Goal: Task Accomplishment & Management: Complete application form

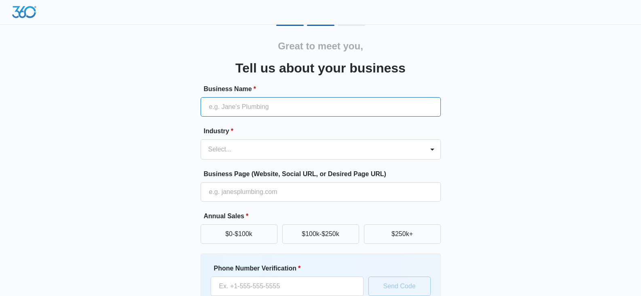
click at [257, 103] on input "Business Name *" at bounding box center [321, 106] width 240 height 19
type input "Tax Maverick"
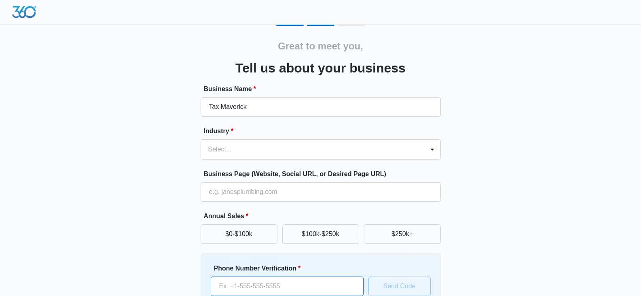
type input "[PHONE_NUMBER]"
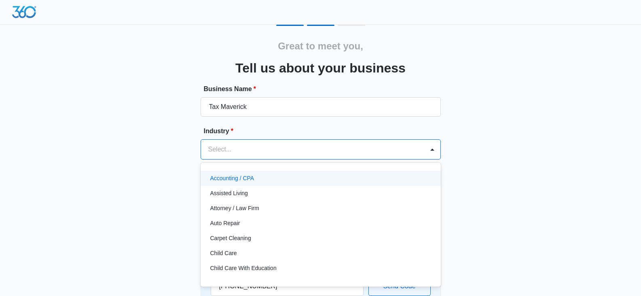
click at [247, 148] on div at bounding box center [310, 149] width 205 height 11
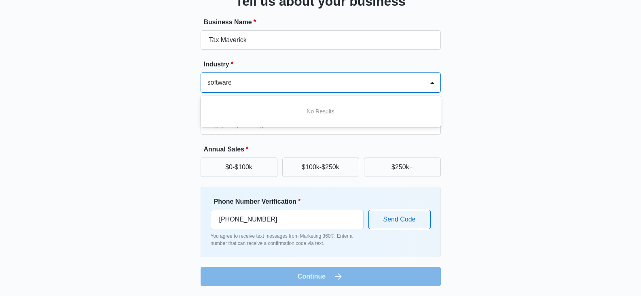
scroll to position [0, 1]
type input "software"
click at [536, 118] on div "Great to meet you, Tell us about your business Business Name * Tax Maverick Ind…" at bounding box center [320, 122] width 485 height 328
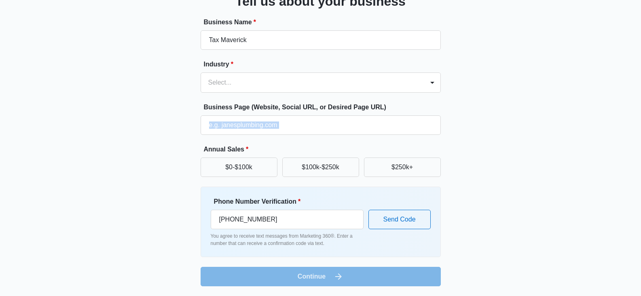
click at [536, 119] on div "Great to meet you, Tell us about your business Business Name * Tax Maverick Ind…" at bounding box center [320, 122] width 485 height 328
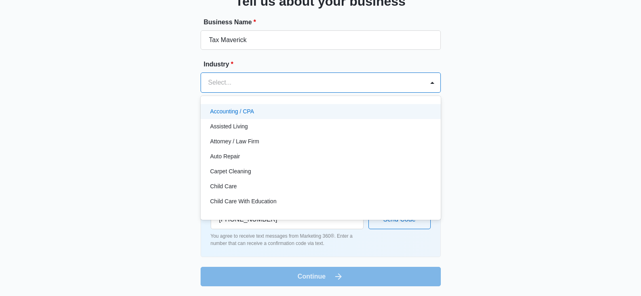
click at [250, 89] on div "Select..." at bounding box center [312, 82] width 223 height 19
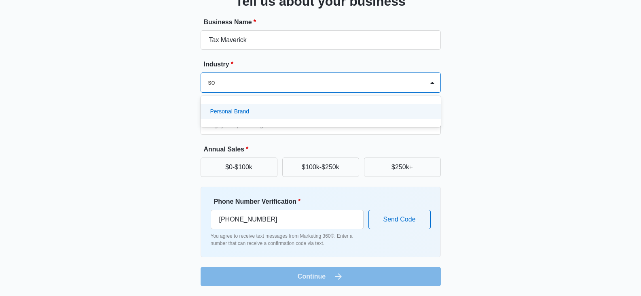
type input "s"
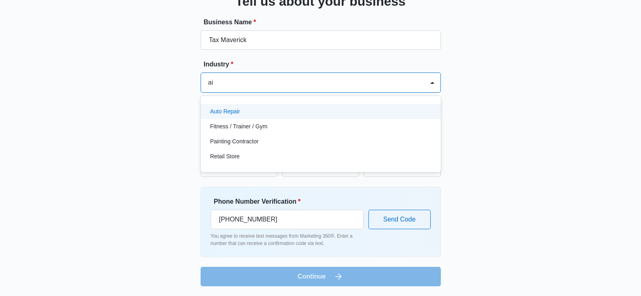
type input "a"
type input "t"
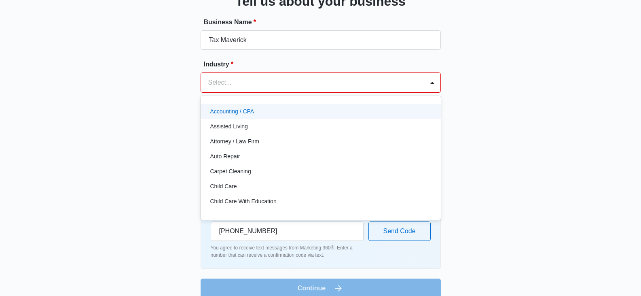
click at [249, 112] on p "Accounting / CPA" at bounding box center [232, 111] width 44 height 8
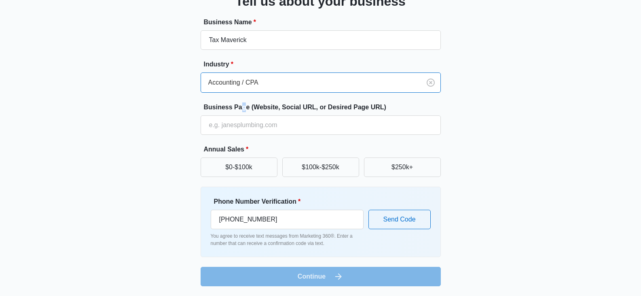
click at [244, 96] on form "Business Name * Tax Maverick Industry * option Accounting / CPA, selected. Acco…" at bounding box center [321, 151] width 240 height 269
click at [252, 80] on div at bounding box center [309, 82] width 202 height 11
click at [270, 86] on div at bounding box center [309, 82] width 202 height 11
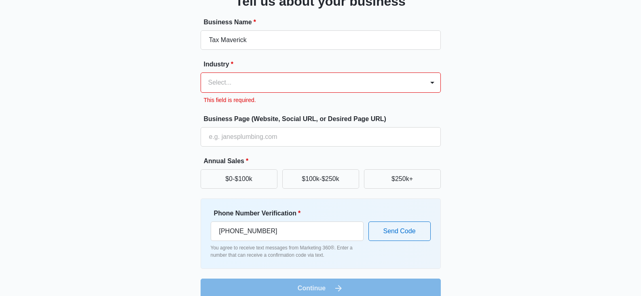
click at [292, 84] on div at bounding box center [310, 82] width 205 height 11
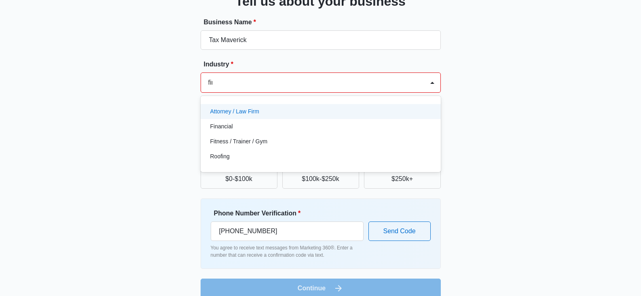
type input "fina"
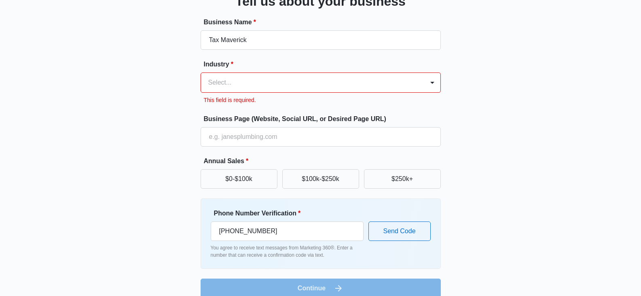
drag, startPoint x: 236, startPoint y: 78, endPoint x: 168, endPoint y: 79, distance: 68.4
click at [168, 79] on div "Great to meet you, Tell us about your business Business Name * Tax Maverick Ind…" at bounding box center [320, 128] width 485 height 340
click at [233, 70] on div "Industry * Select... This field is required." at bounding box center [321, 81] width 240 height 45
click at [233, 77] on div at bounding box center [310, 82] width 205 height 11
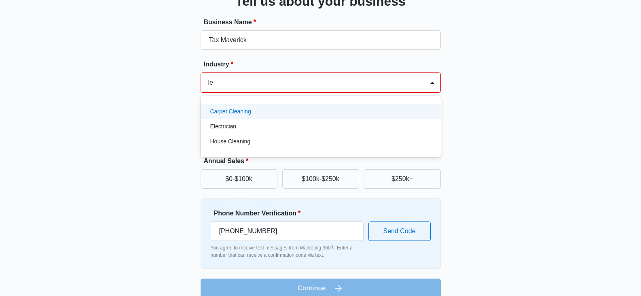
type input "l"
type input "t"
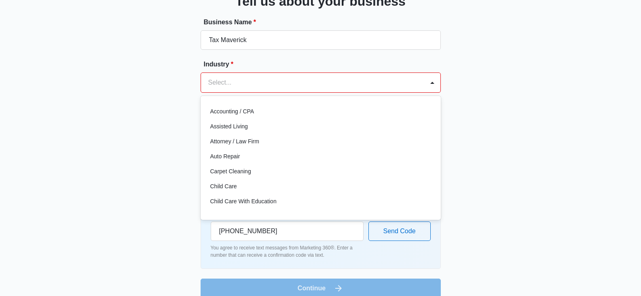
type input "r"
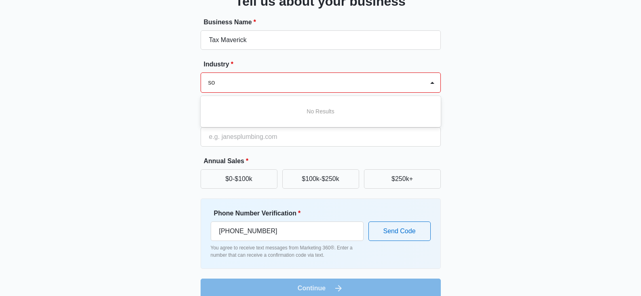
type input "s"
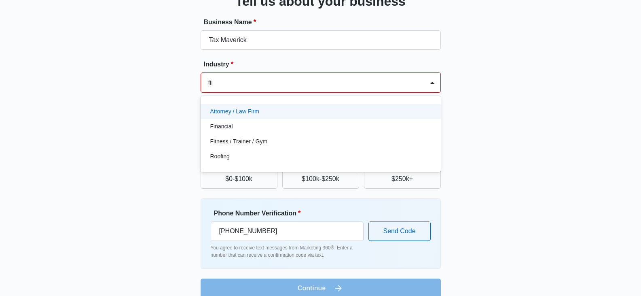
type input "[PERSON_NAME]"
click at [238, 114] on div "Financial" at bounding box center [319, 111] width 219 height 8
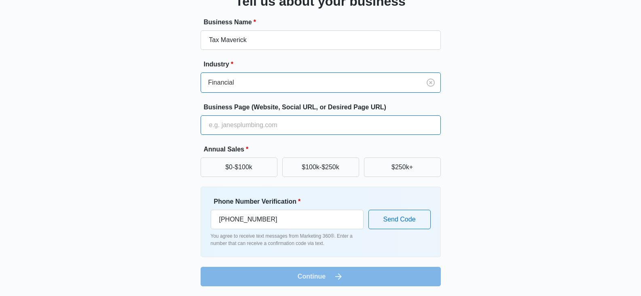
click at [271, 128] on input "Business Page (Website, Social URL, or Desired Page URL)" at bounding box center [321, 124] width 240 height 19
type input "[URL]"
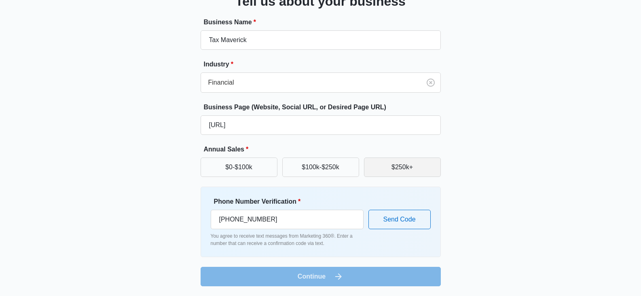
click at [396, 170] on button "$250k+" at bounding box center [402, 166] width 77 height 19
click at [504, 163] on div "Great to meet you, Tell us about your business Business Name * Tax Maverick Ind…" at bounding box center [320, 122] width 485 height 328
click at [319, 220] on input "[PHONE_NUMBER]" at bounding box center [287, 218] width 153 height 19
click at [292, 254] on div "Phone Number Verification * [PHONE_NUMBER] You agree to receive text messages f…" at bounding box center [321, 221] width 240 height 70
click at [307, 268] on form "Business Name * Tax Maverick Industry * Financial Business Page (Website, Socia…" at bounding box center [321, 151] width 240 height 269
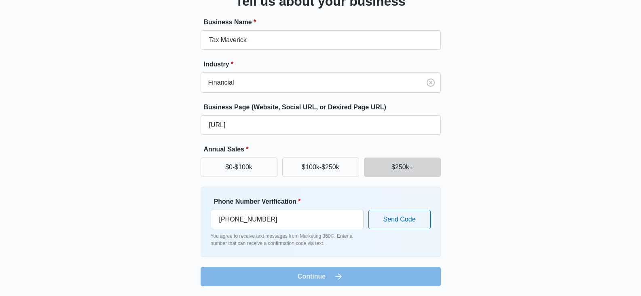
click at [307, 275] on form "Business Name * Tax Maverick Industry * Financial Business Page (Website, Socia…" at bounding box center [321, 151] width 240 height 269
click at [265, 224] on input "[PHONE_NUMBER]" at bounding box center [287, 218] width 153 height 19
click at [277, 219] on input "[PHONE_NUMBER]" at bounding box center [287, 218] width 153 height 19
click at [281, 219] on input "[PHONE_NUMBER]" at bounding box center [287, 218] width 153 height 19
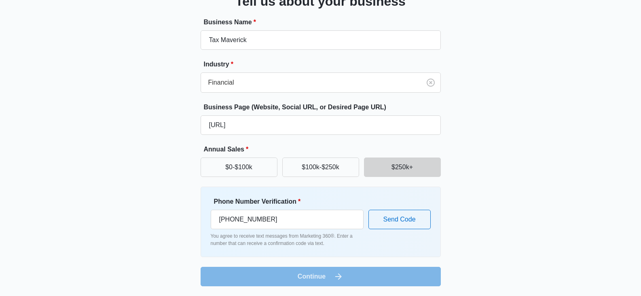
click at [277, 246] on p "You agree to receive text messages from Marketing 360®. Enter a number that can…" at bounding box center [287, 239] width 153 height 15
drag, startPoint x: 281, startPoint y: 219, endPoint x: 189, endPoint y: 214, distance: 92.0
click at [189, 214] on div "Great to meet you, Tell us about your business Business Name * Tax Maverick Ind…" at bounding box center [320, 122] width 485 height 328
click at [292, 220] on input "[PHONE_NUMBER]" at bounding box center [287, 218] width 153 height 19
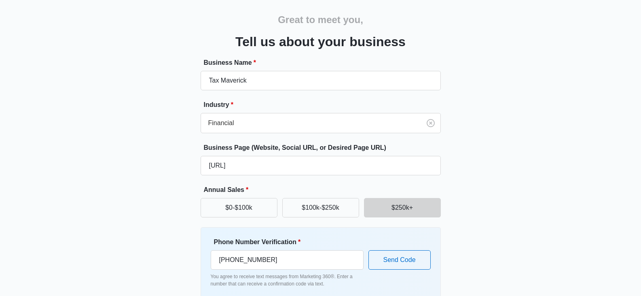
click at [486, 114] on div "Great to meet you, Tell us about your business Business Name * Tax Maverick Ind…" at bounding box center [320, 162] width 485 height 328
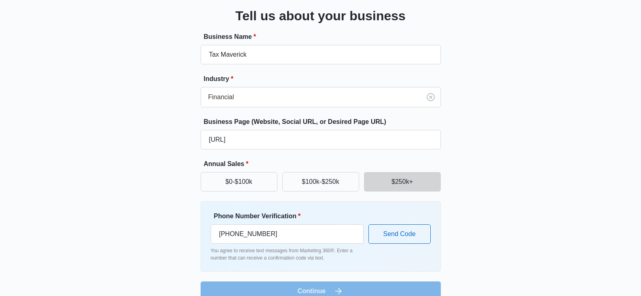
scroll to position [67, 0]
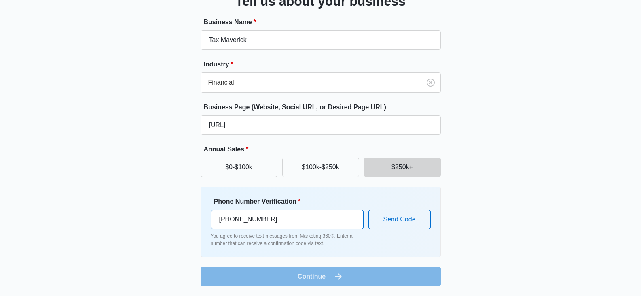
click at [311, 220] on input "[PHONE_NUMBER]" at bounding box center [287, 218] width 153 height 19
click at [325, 243] on p "You agree to receive text messages from Marketing 360®. Enter a number that can…" at bounding box center [287, 239] width 153 height 15
